Goal: Task Accomplishment & Management: Use online tool/utility

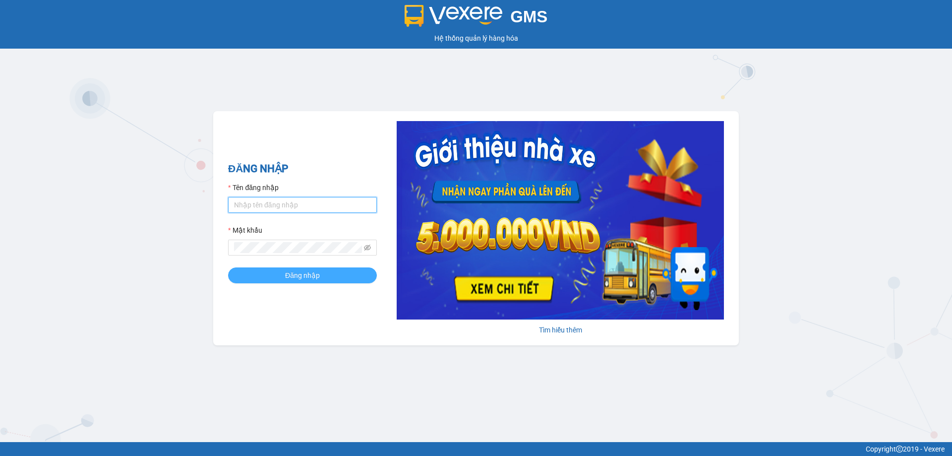
type input "ly.ngocanhsg"
click at [313, 276] on span "Đăng nhập" at bounding box center [302, 275] width 35 height 11
